Goal: Task Accomplishment & Management: Manage account settings

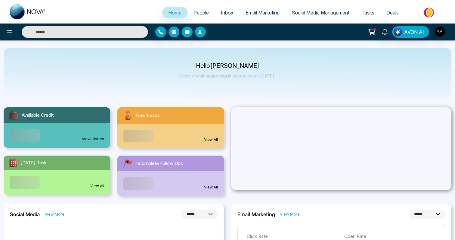
select select "*"
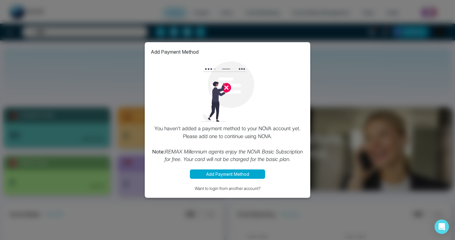
click at [226, 203] on div "Add Payment Method You haven't added a payment method to your NOVA account yet.…" at bounding box center [227, 120] width 455 height 240
click at [234, 187] on button "Want to login from another account?" at bounding box center [228, 188] width 154 height 7
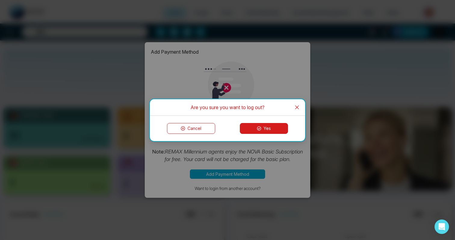
click at [299, 109] on icon "close" at bounding box center [297, 107] width 5 height 5
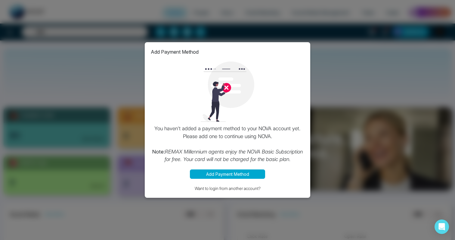
click at [221, 171] on button "Add Payment Method" at bounding box center [227, 173] width 75 height 9
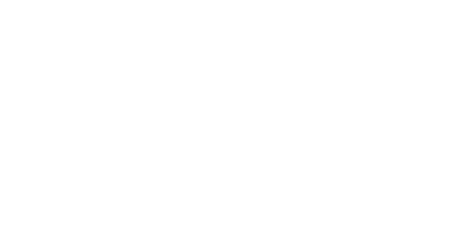
select select "*"
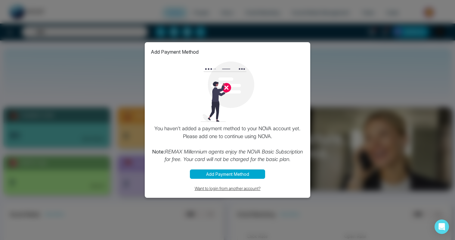
click at [231, 186] on button "Want to login from another account?" at bounding box center [228, 188] width 154 height 7
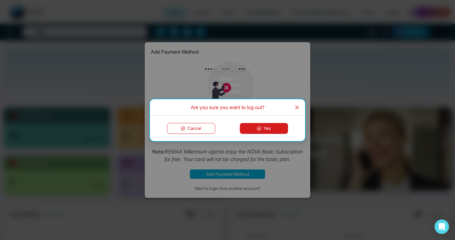
click at [261, 129] on icon at bounding box center [259, 128] width 4 height 4
